Goal: Task Accomplishment & Management: Manage account settings

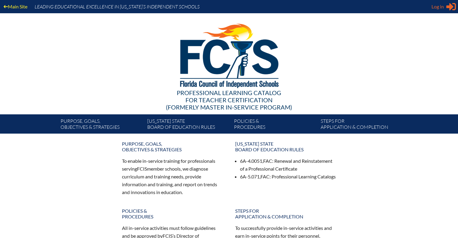
click at [441, 6] on span "Log in" at bounding box center [438, 6] width 12 height 7
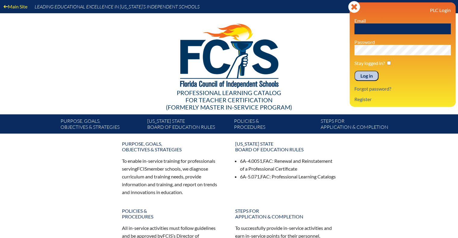
click at [386, 35] on div "PLC Login Email Password Stay logged in? Log in Forgot password? Register" at bounding box center [403, 54] width 96 height 95
click at [387, 28] on input "text" at bounding box center [403, 29] width 96 height 11
type input "[EMAIL_ADDRESS][DOMAIN_NAME]"
click at [363, 76] on input "Log in" at bounding box center [367, 76] width 24 height 10
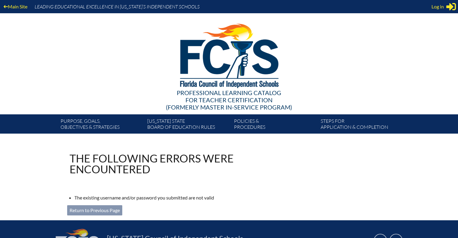
click at [90, 207] on link "Return to Previous Page" at bounding box center [94, 210] width 55 height 10
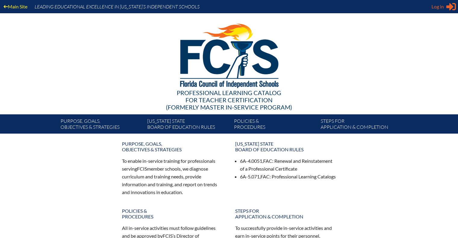
click at [440, 5] on span "Log in" at bounding box center [438, 6] width 12 height 7
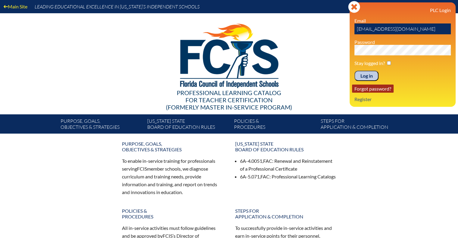
click at [378, 88] on link "Forgot password?" at bounding box center [373, 89] width 42 height 8
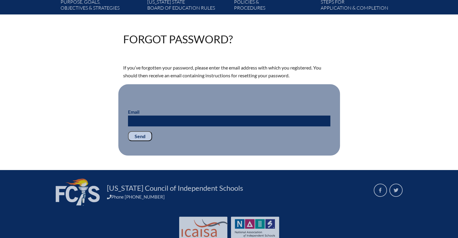
scroll to position [121, 0]
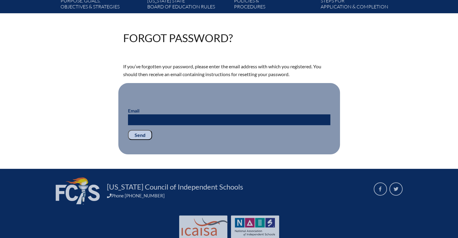
click at [152, 118] on input "Email" at bounding box center [229, 119] width 202 height 11
type input "[EMAIL_ADDRESS][DOMAIN_NAME]"
click at [137, 133] on input "Send" at bounding box center [140, 135] width 24 height 10
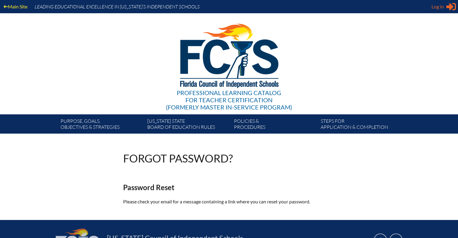
click at [446, 5] on div "Log in Close Sign in or register" at bounding box center [444, 7] width 24 height 10
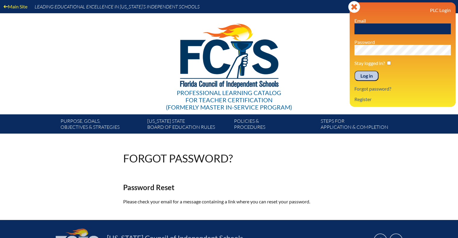
drag, startPoint x: 391, startPoint y: 30, endPoint x: 394, endPoint y: 24, distance: 6.1
click at [394, 24] on input "text" at bounding box center [403, 29] width 96 height 11
type input "[EMAIL_ADDRESS][DOMAIN_NAME]"
click at [382, 88] on link "Forgot password?" at bounding box center [373, 89] width 42 height 8
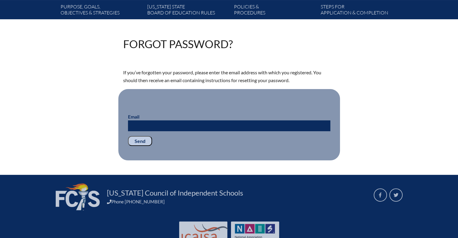
scroll to position [121, 0]
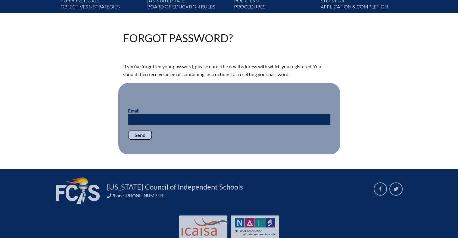
click at [173, 122] on input "Email" at bounding box center [229, 119] width 202 height 11
click at [147, 118] on input "Email" at bounding box center [229, 119] width 202 height 11
type input "[EMAIL_ADDRESS][DOMAIN_NAME]"
click at [143, 130] on input "Send" at bounding box center [140, 135] width 24 height 10
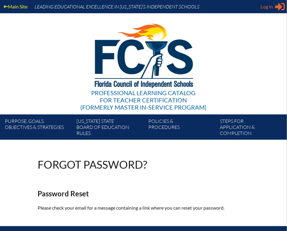
click at [269, 5] on span "Log in" at bounding box center [267, 6] width 12 height 7
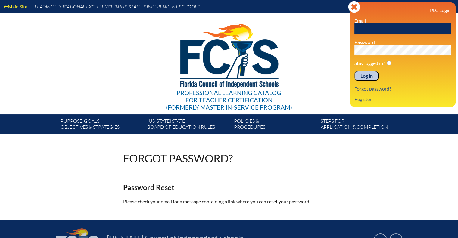
click at [372, 24] on input "text" at bounding box center [403, 29] width 96 height 11
type input "[EMAIL_ADDRESS][DOMAIN_NAME]"
click at [368, 76] on input "Log in" at bounding box center [367, 76] width 24 height 10
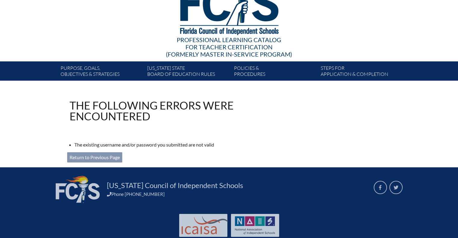
scroll to position [69, 0]
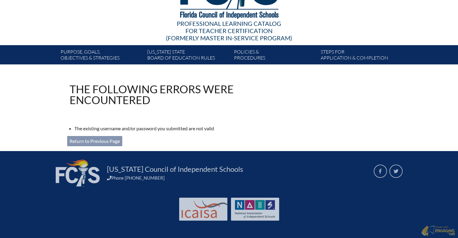
click at [102, 141] on link "Return to Previous Page" at bounding box center [94, 141] width 55 height 10
